Goal: Information Seeking & Learning: Learn about a topic

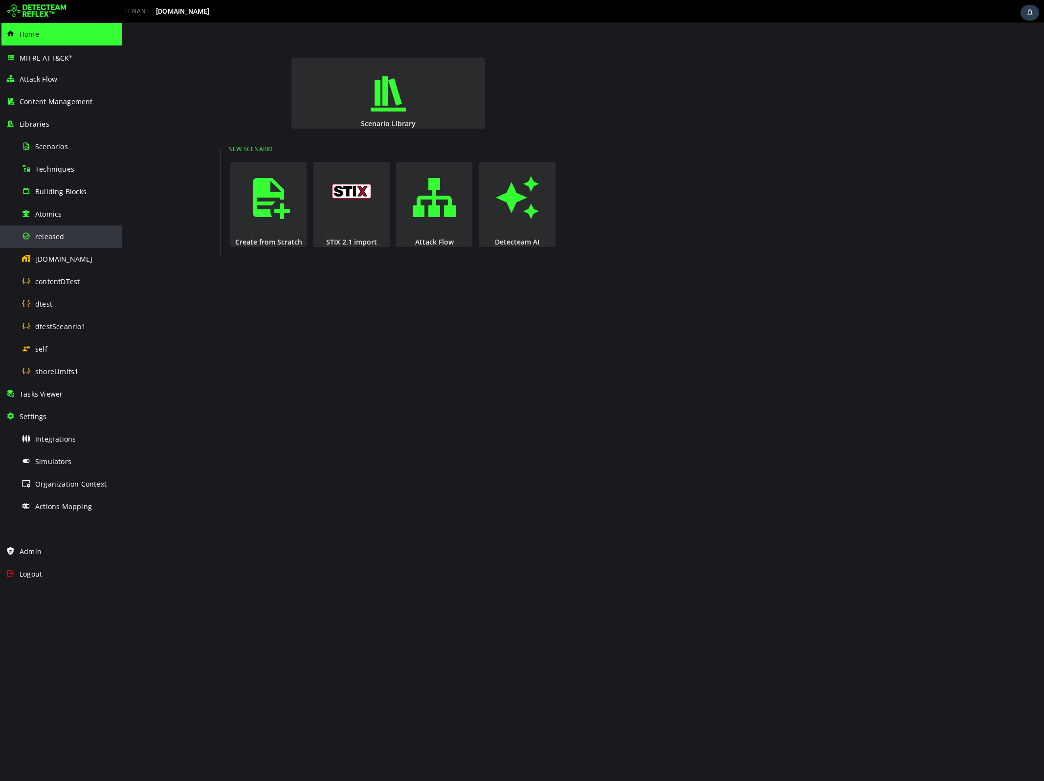
click at [34, 236] on div "released" at bounding box center [69, 236] width 95 height 22
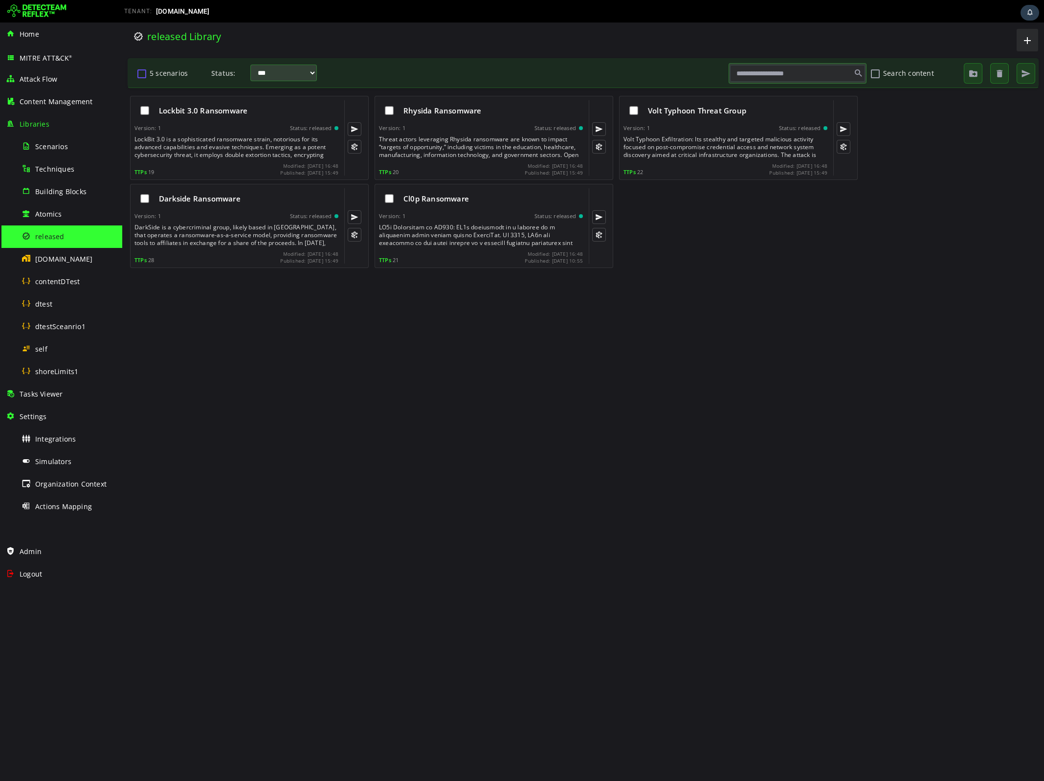
click at [142, 72] on button "5 scenarios" at bounding box center [142, 73] width 12 height 17
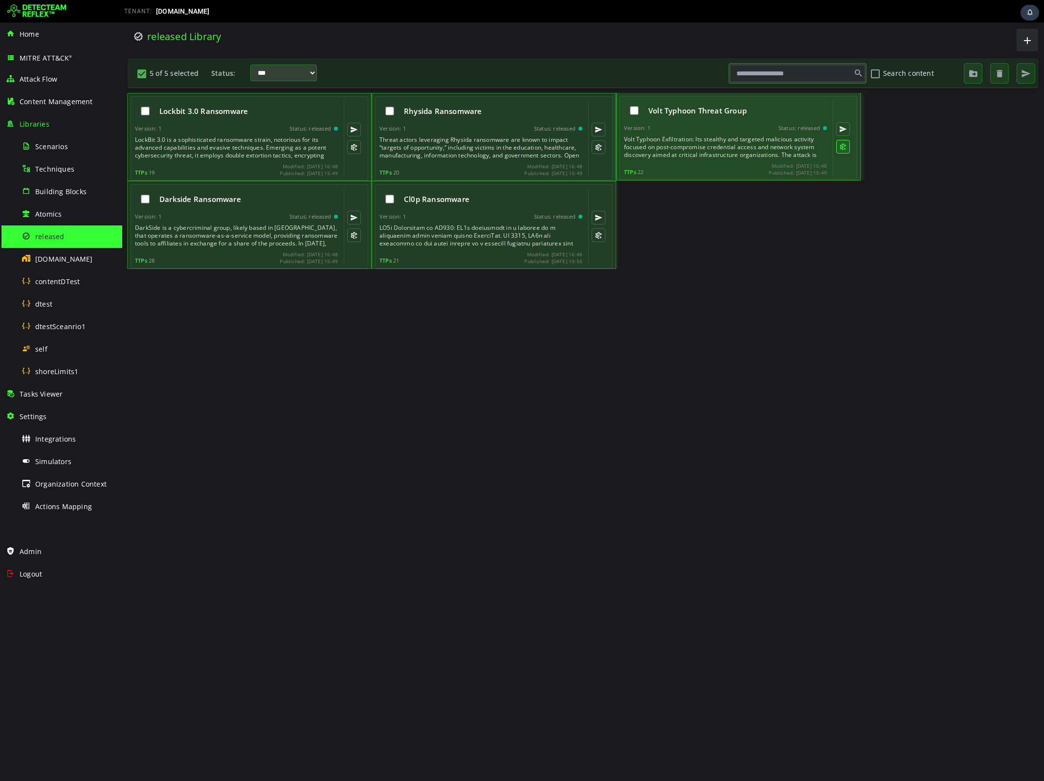
click at [654, 147] on button at bounding box center [843, 147] width 14 height 14
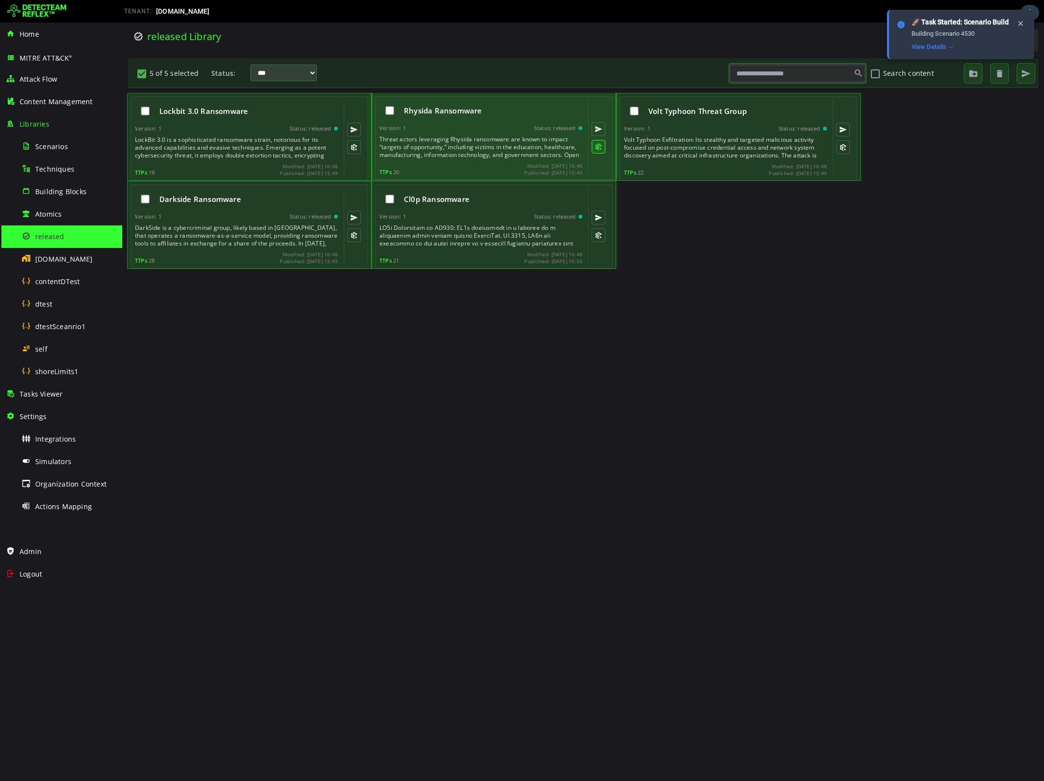
click at [600, 148] on button at bounding box center [599, 147] width 14 height 14
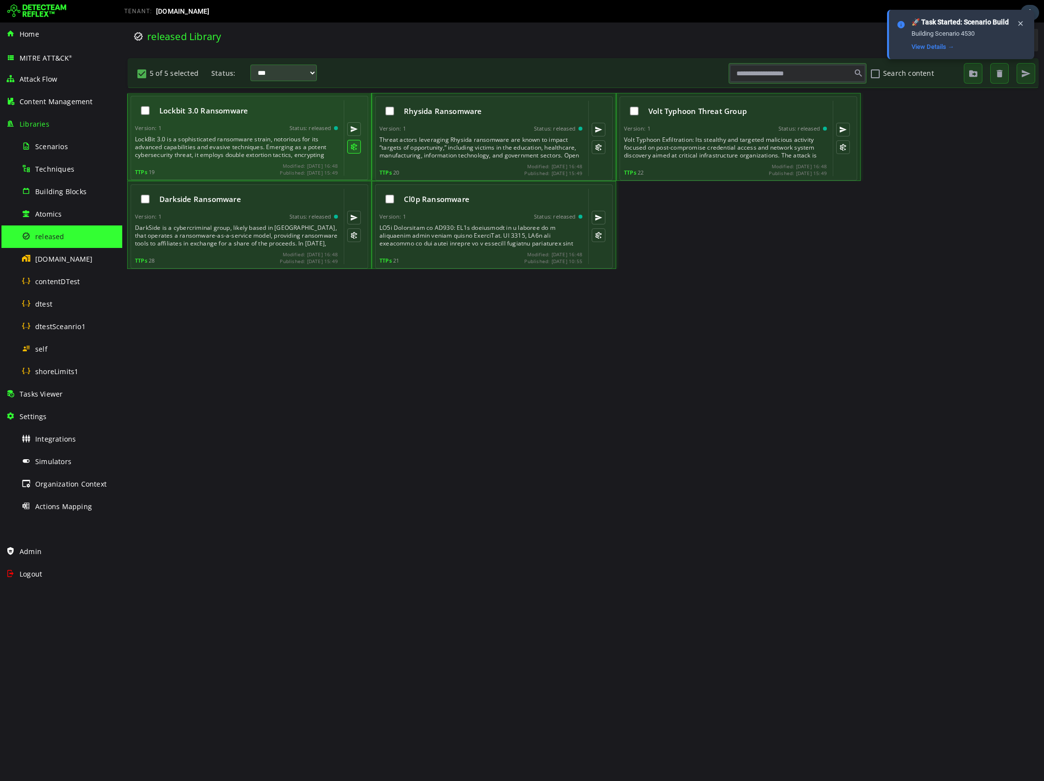
click at [352, 147] on button at bounding box center [354, 147] width 14 height 14
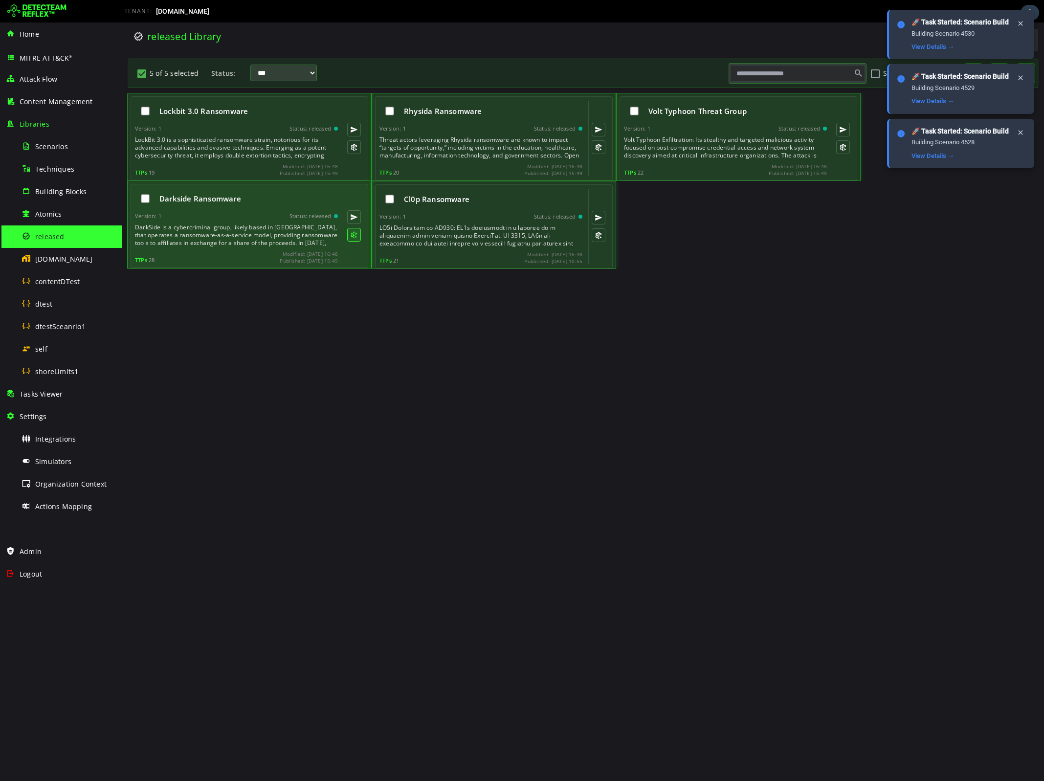
click at [352, 235] on button at bounding box center [354, 235] width 14 height 14
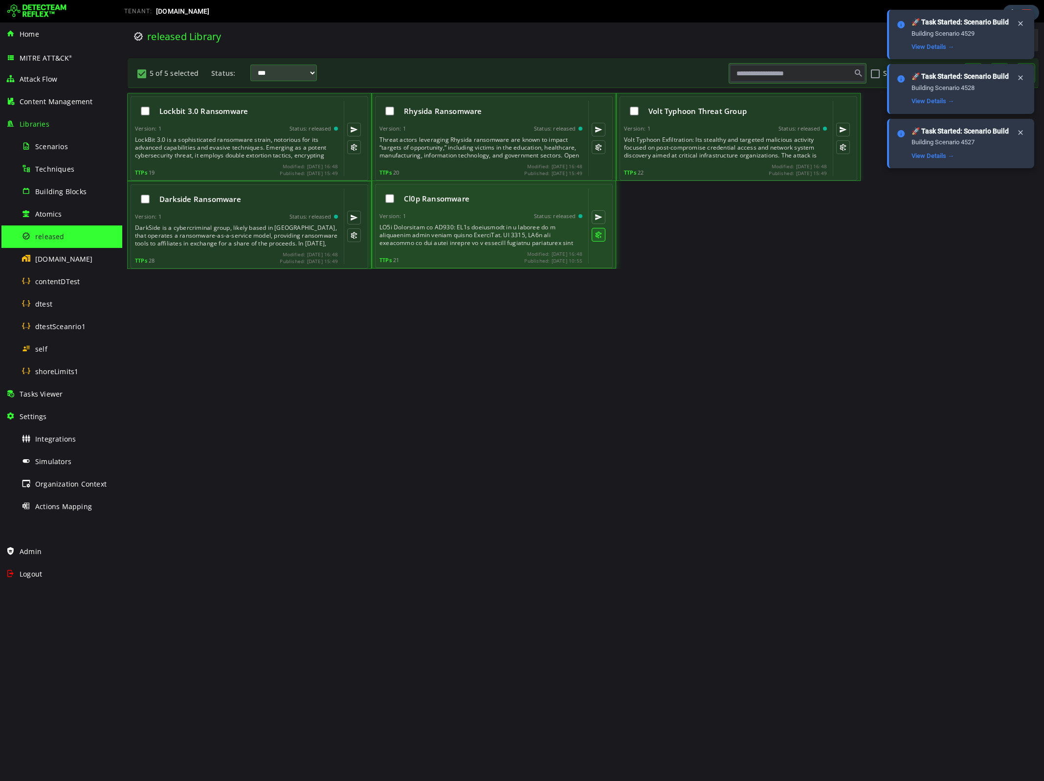
click at [596, 234] on button at bounding box center [599, 235] width 14 height 14
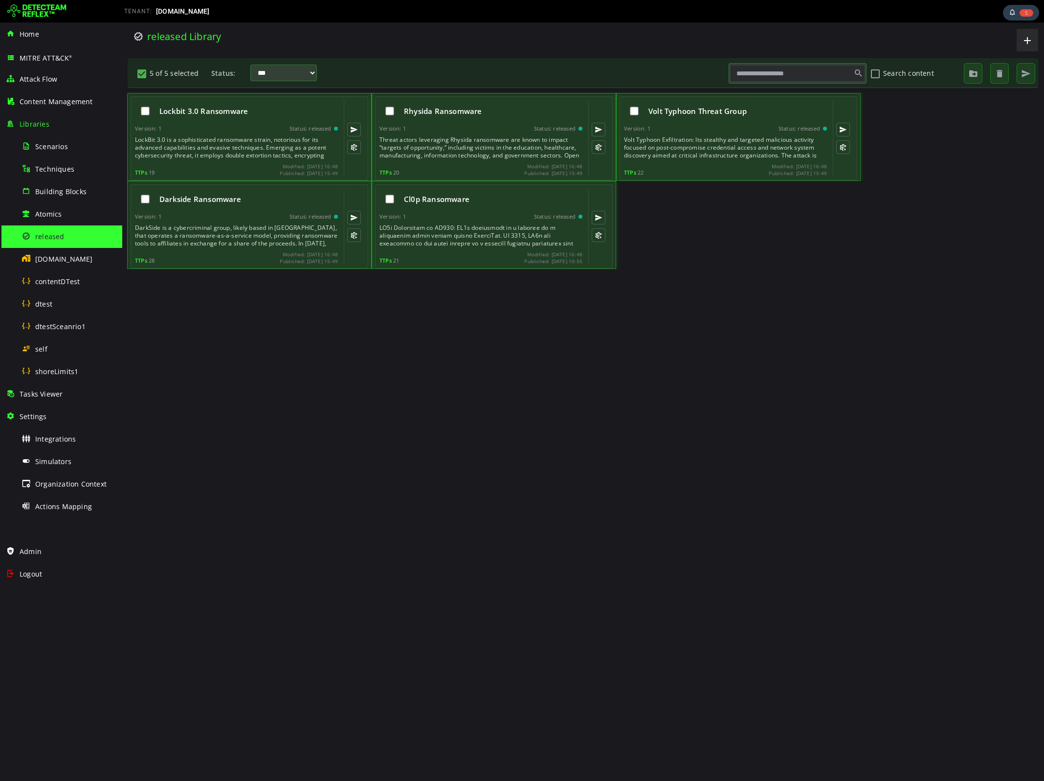
click at [654, 290] on div "Lockbit 3.0 Ransomware Version: 1 Status: released TTPs 19 Modified: 2025-09-22…" at bounding box center [583, 435] width 912 height 684
click at [654, 258] on div "Darkside Ransomware Version: 1 Status: released DarkSide is a cybercriminal gro…" at bounding box center [583, 225] width 912 height 88
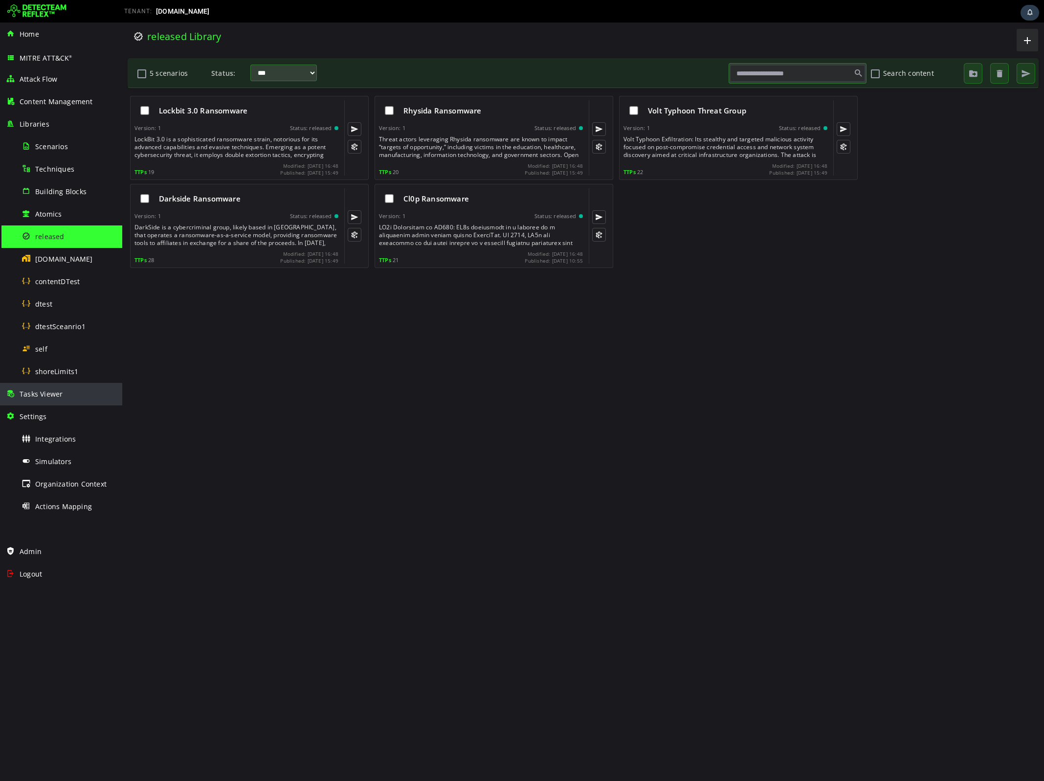
click at [45, 397] on span "Tasks Viewer" at bounding box center [41, 393] width 43 height 9
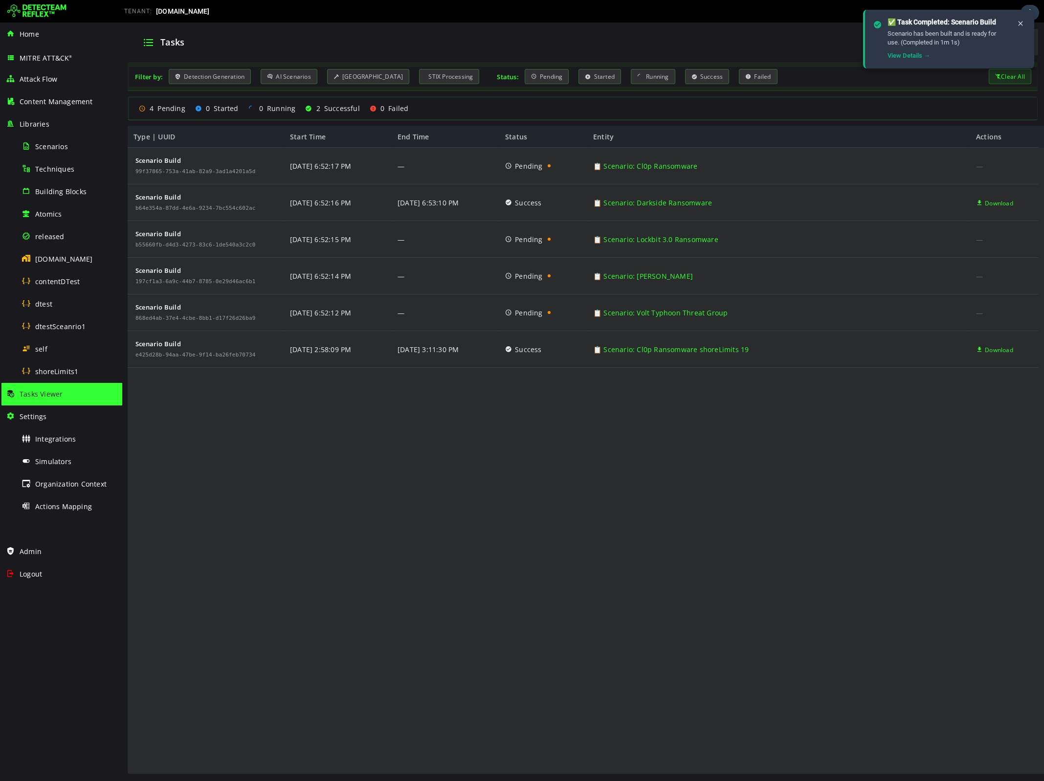
click at [72, 389] on div "Tasks Viewer" at bounding box center [61, 394] width 111 height 22
click at [453, 465] on div "Scenario Build 99f37865-753a-41ab-82a9-3ad1a4201a5d Scenario Build b64e354a-87d…" at bounding box center [583, 461] width 911 height 627
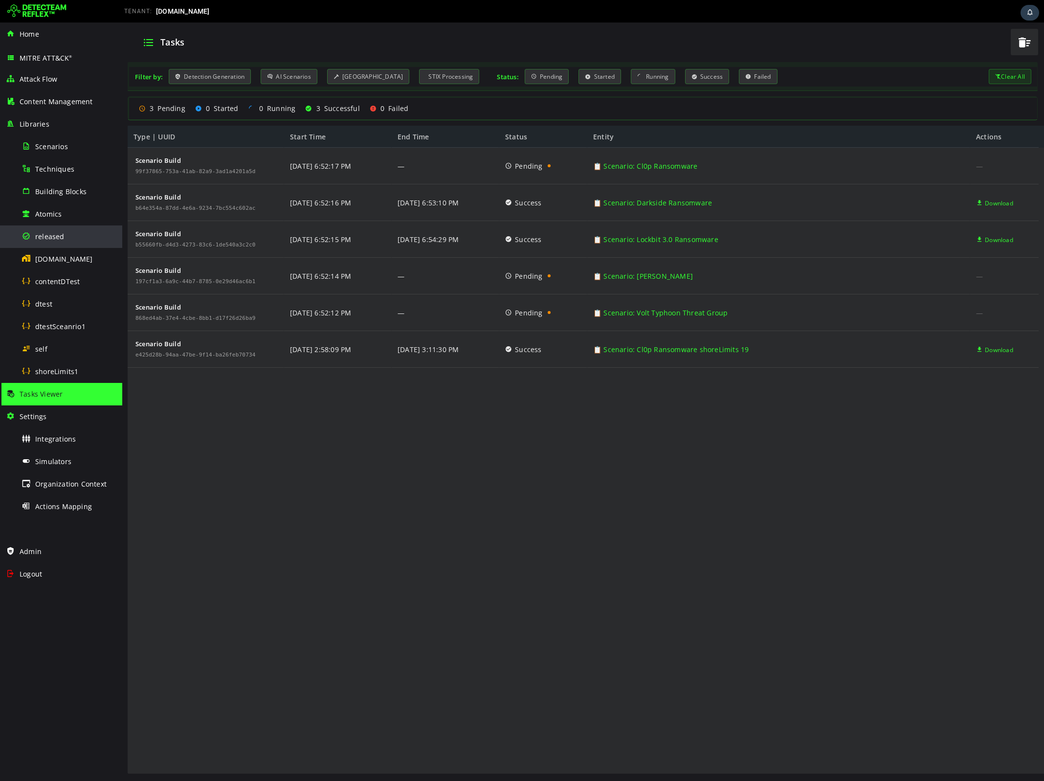
click at [60, 234] on span "released" at bounding box center [49, 236] width 29 height 9
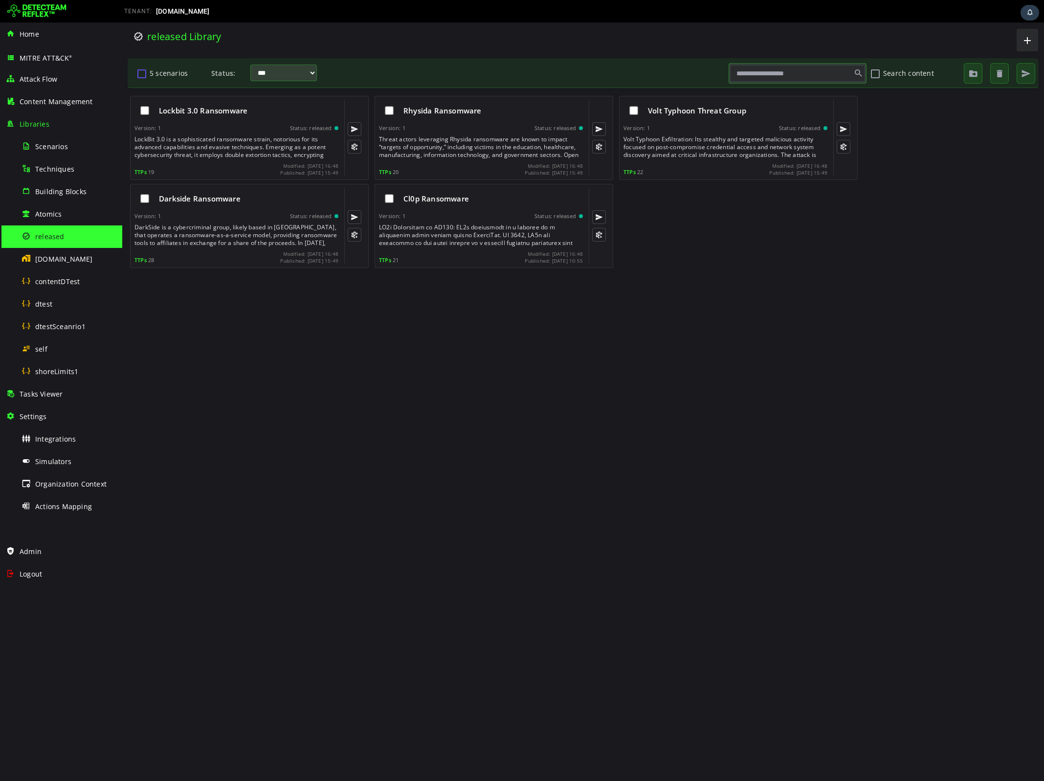
click at [141, 72] on button "5 scenarios" at bounding box center [142, 73] width 12 height 17
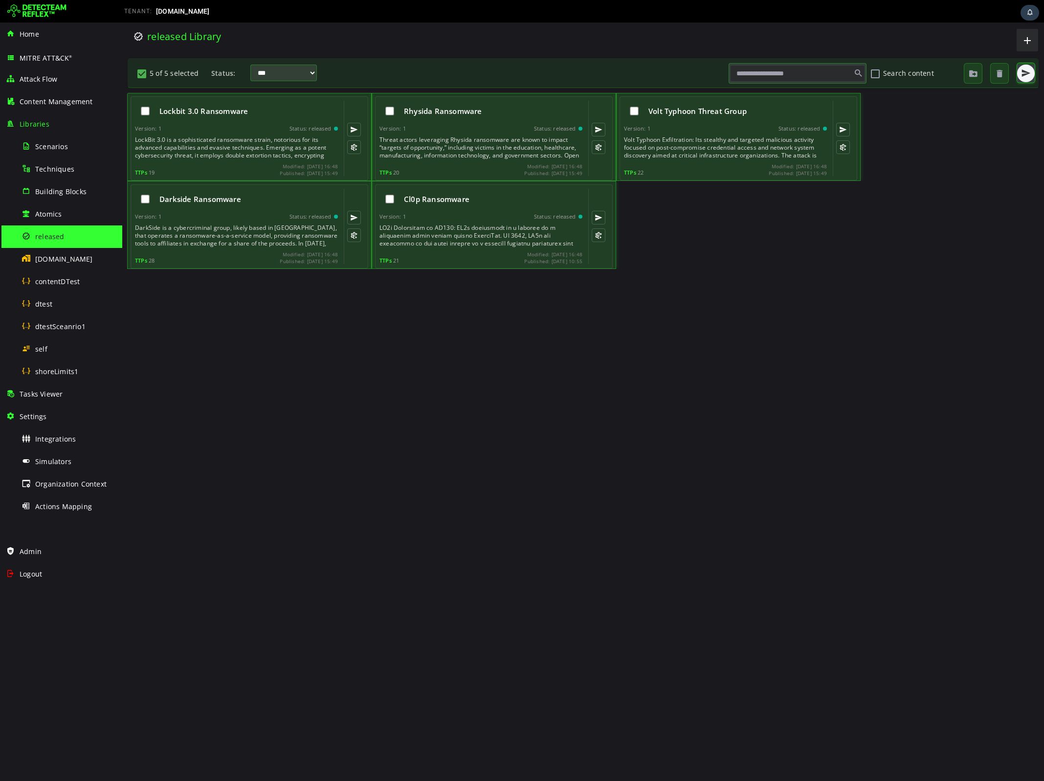
click at [1025, 75] on span "button" at bounding box center [1026, 73] width 10 height 10
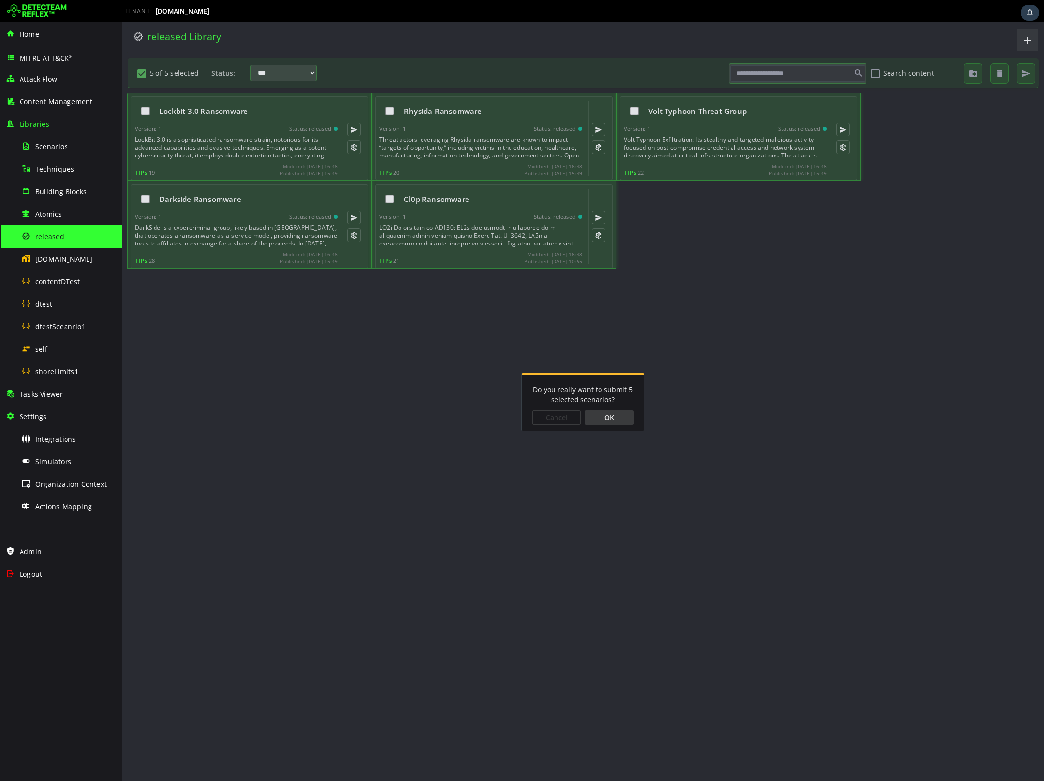
click at [605, 422] on div "OK" at bounding box center [609, 417] width 49 height 15
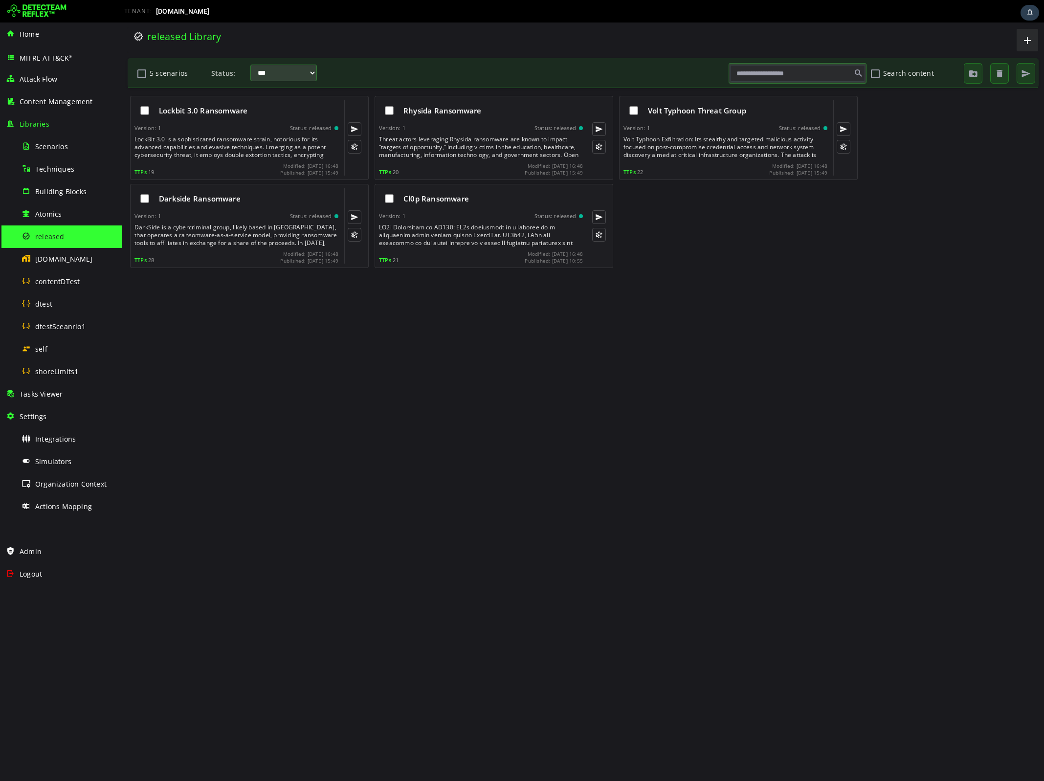
click at [750, 287] on div "Lockbit 3.0 Ransomware Version: 1 Status: released TTPs 19 Modified: [DATE] 16:…" at bounding box center [583, 435] width 912 height 684
